Goal: Information Seeking & Learning: Learn about a topic

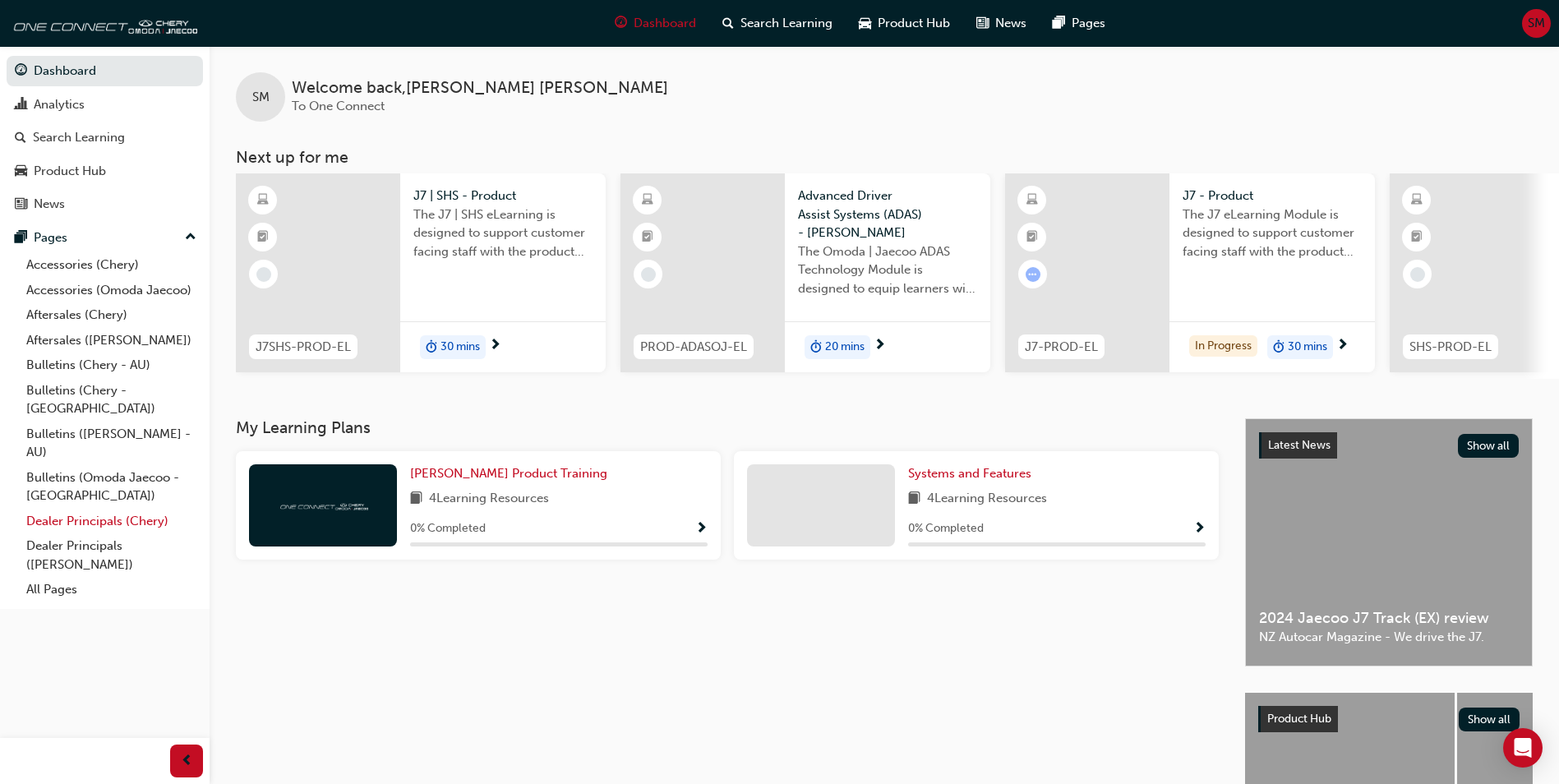
click at [97, 509] on link "Dealer Principals (Chery)" at bounding box center [111, 521] width 183 height 25
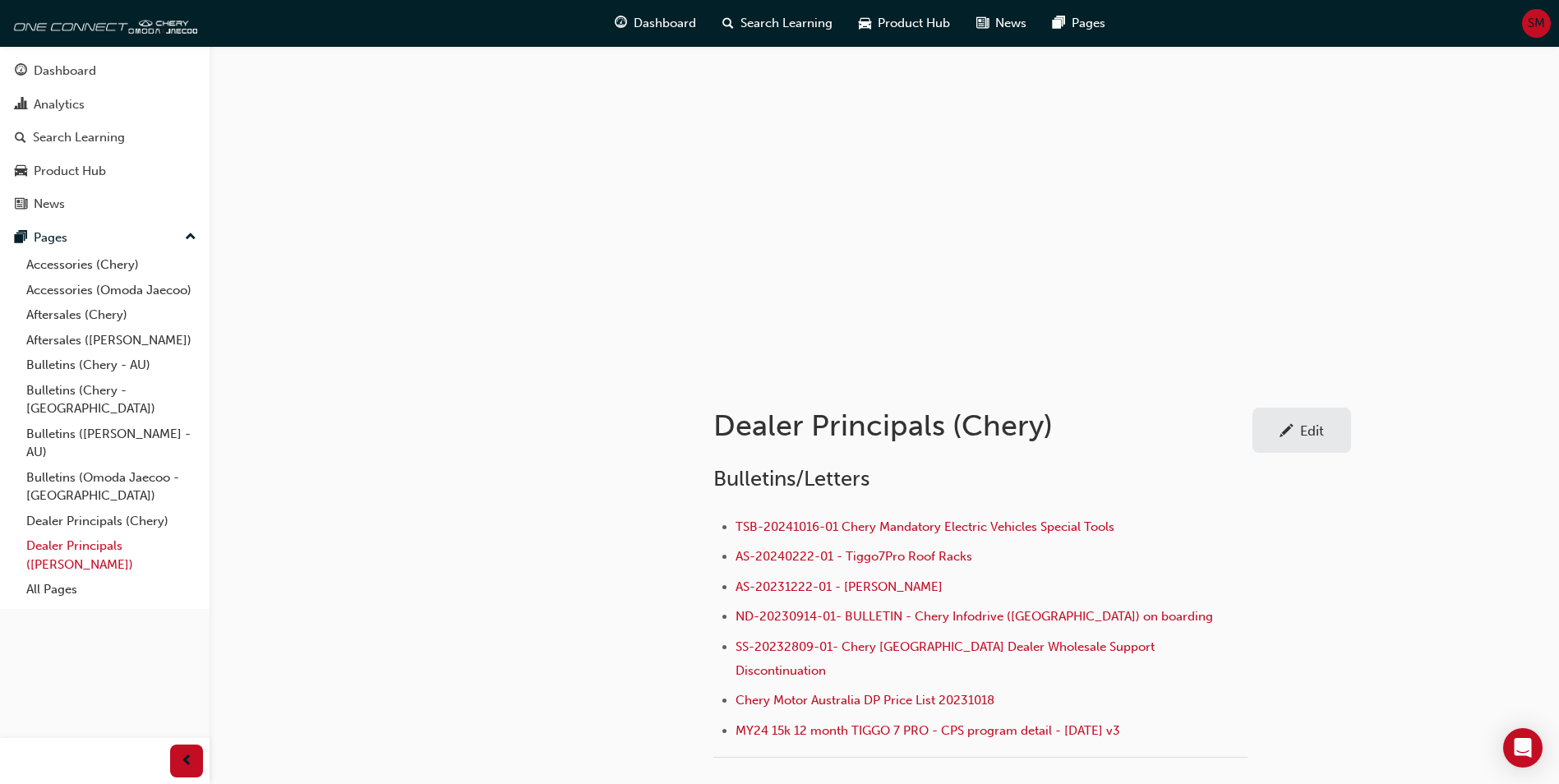
click at [147, 533] on link "Dealer Principals ([PERSON_NAME])" at bounding box center [111, 555] width 183 height 44
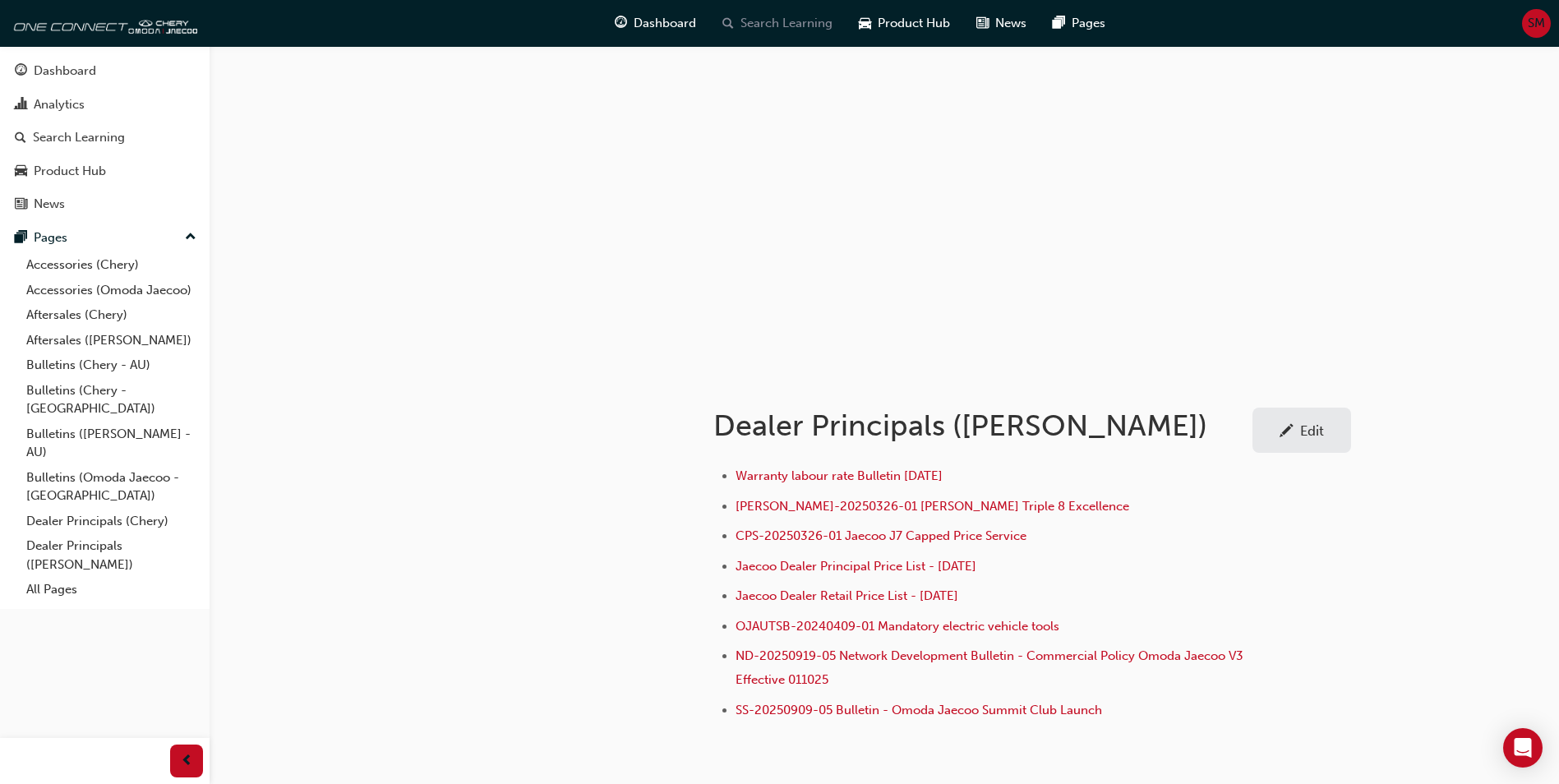
click at [773, 25] on span "Search Learning" at bounding box center [786, 23] width 92 height 19
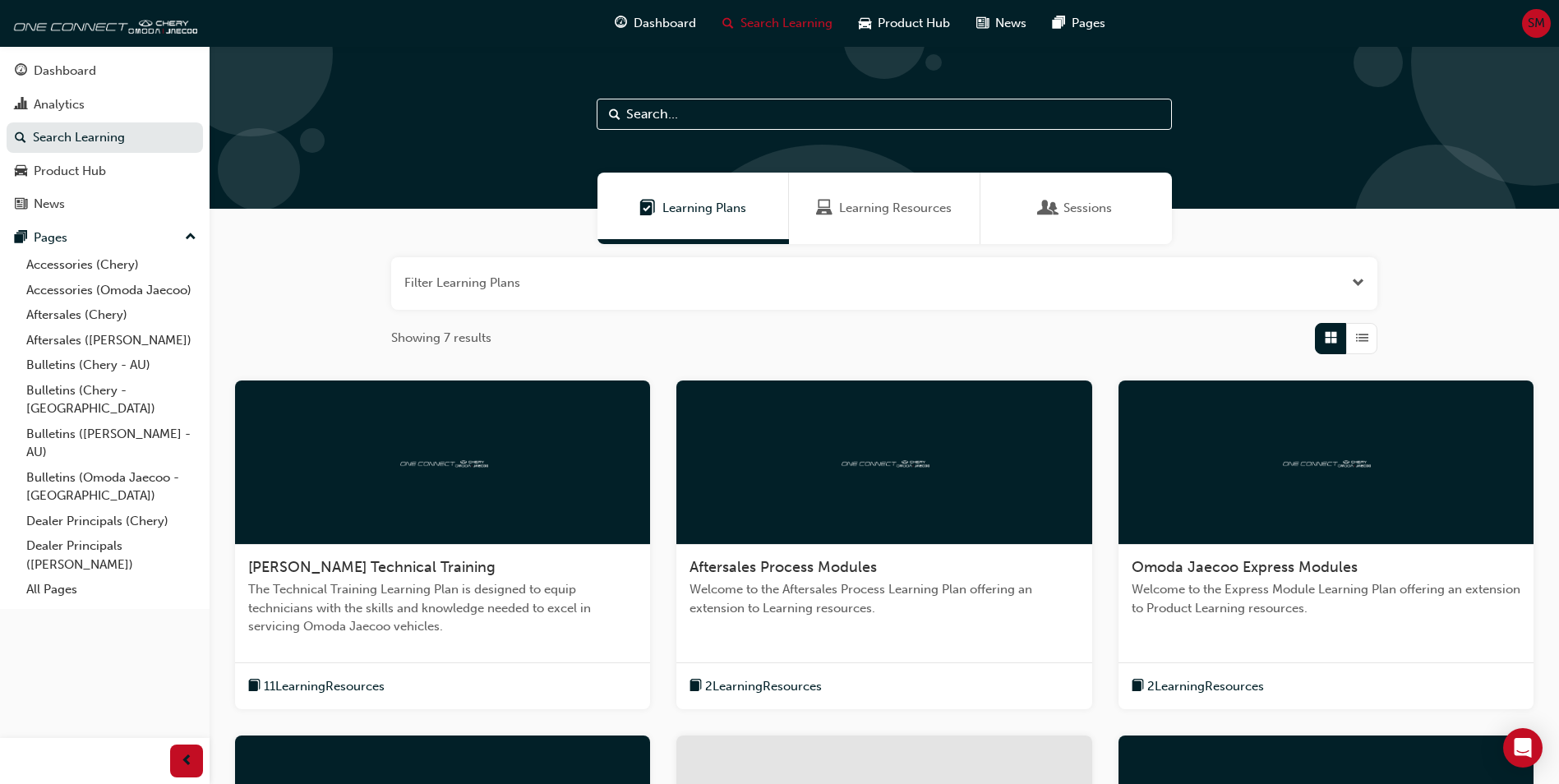
click at [659, 109] on input "text" at bounding box center [883, 114] width 575 height 31
type input "fleet"
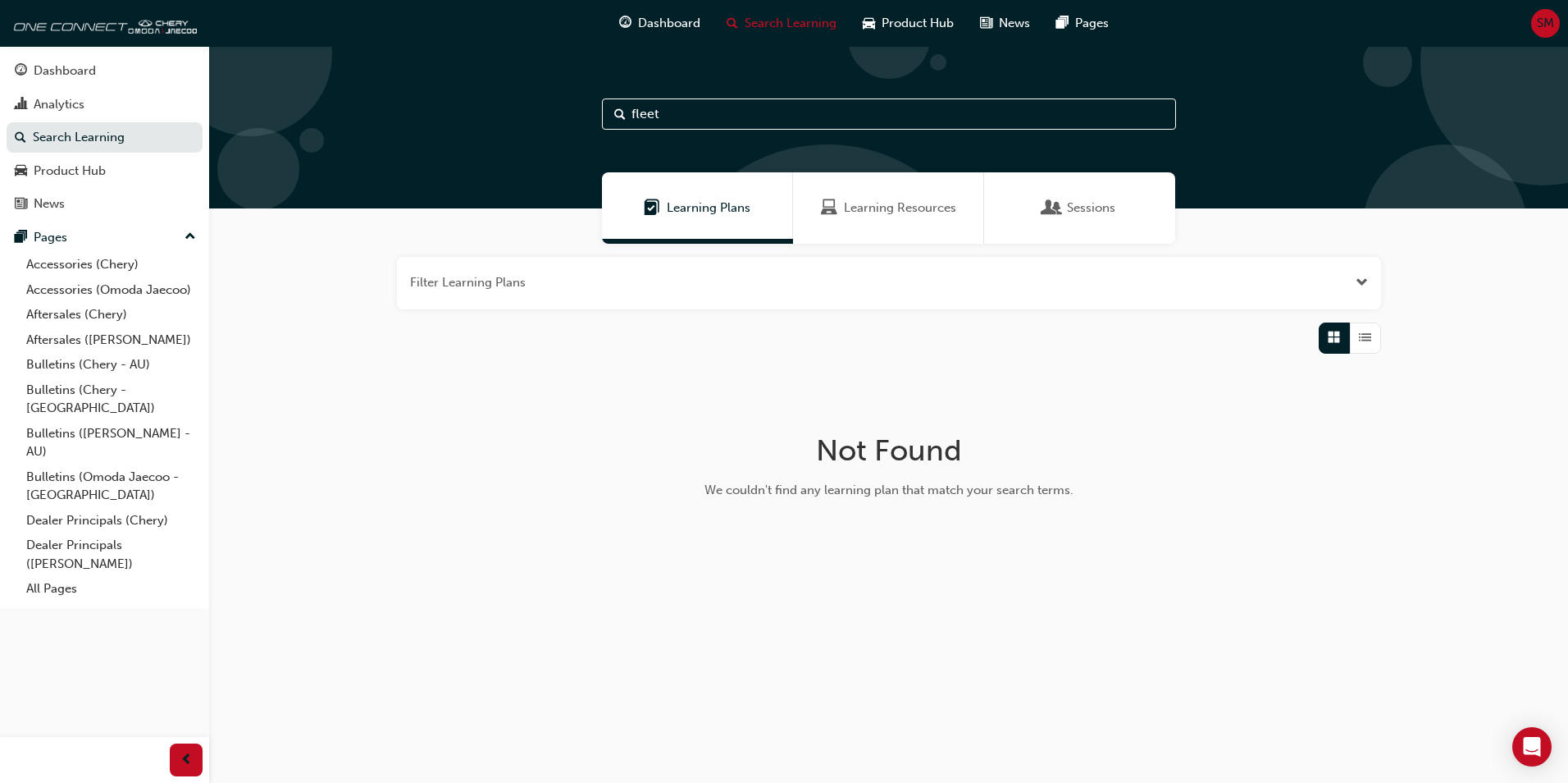
drag, startPoint x: 708, startPoint y: 112, endPoint x: 217, endPoint y: 2, distance: 503.2
click at [369, 62] on div "fleet" at bounding box center [888, 127] width 1358 height 163
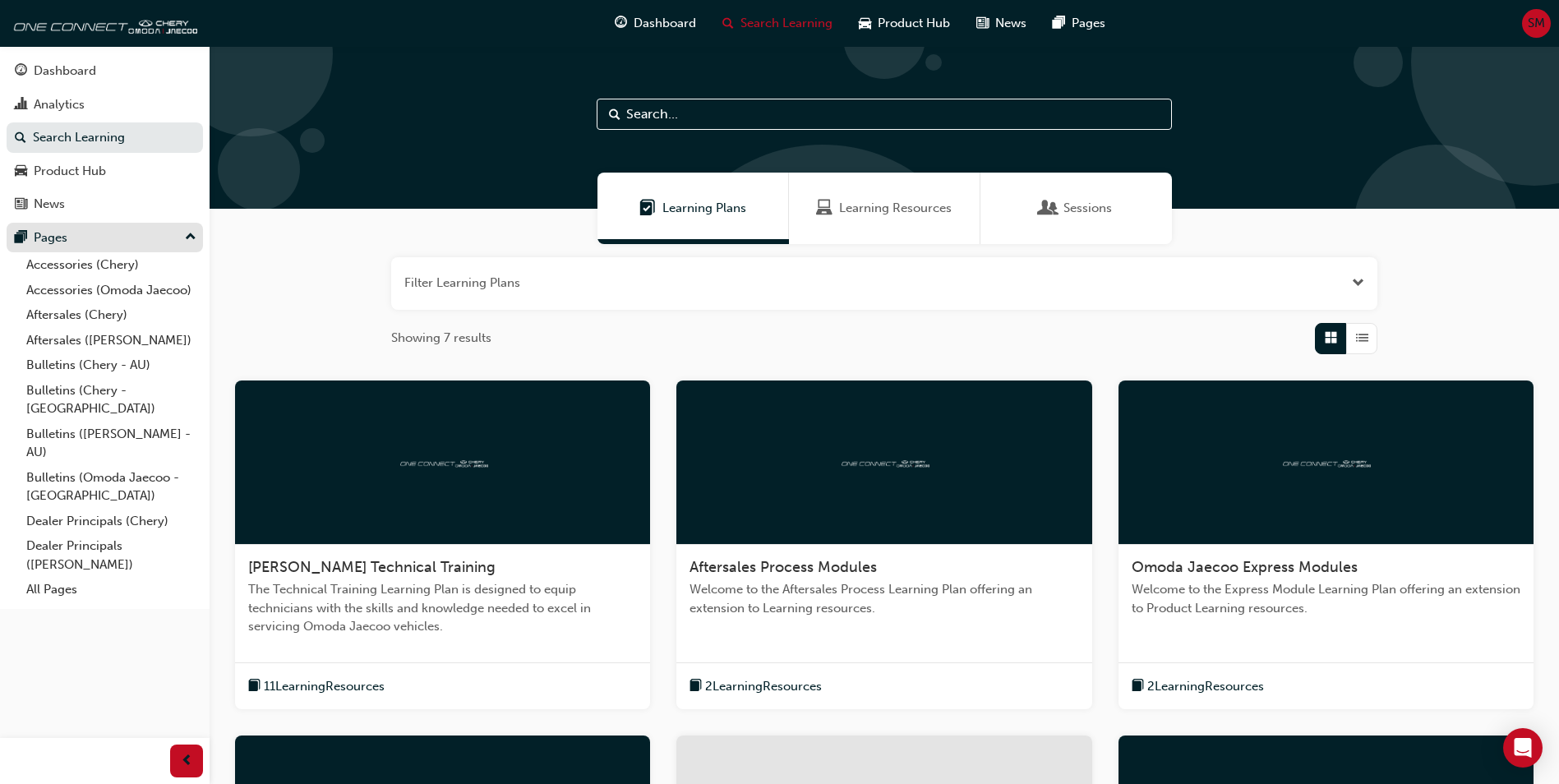
click at [48, 231] on div "Pages" at bounding box center [51, 237] width 34 height 19
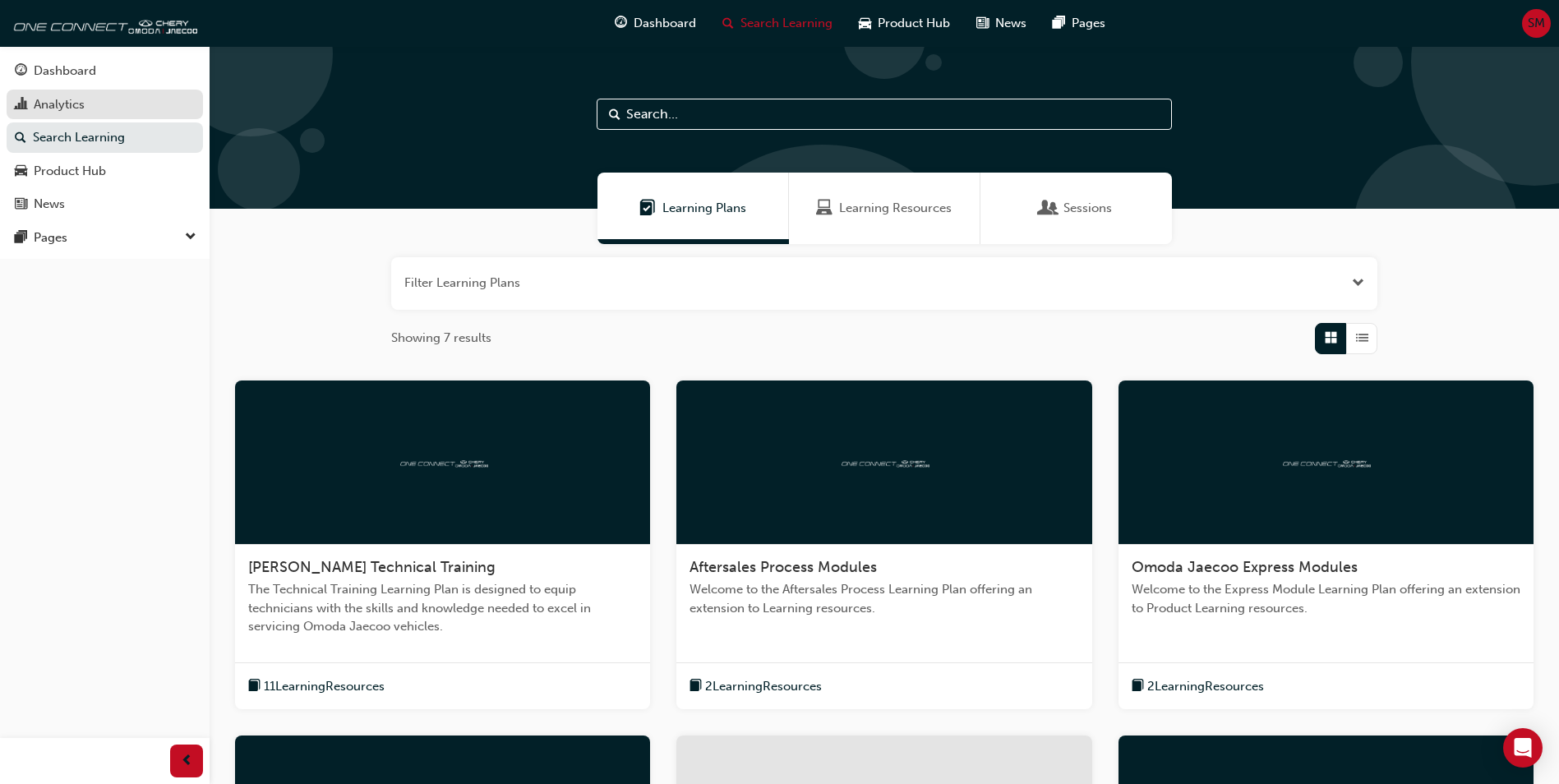
click at [73, 102] on div "Analytics" at bounding box center [59, 104] width 51 height 19
